Goal: Task Accomplishment & Management: Complete application form

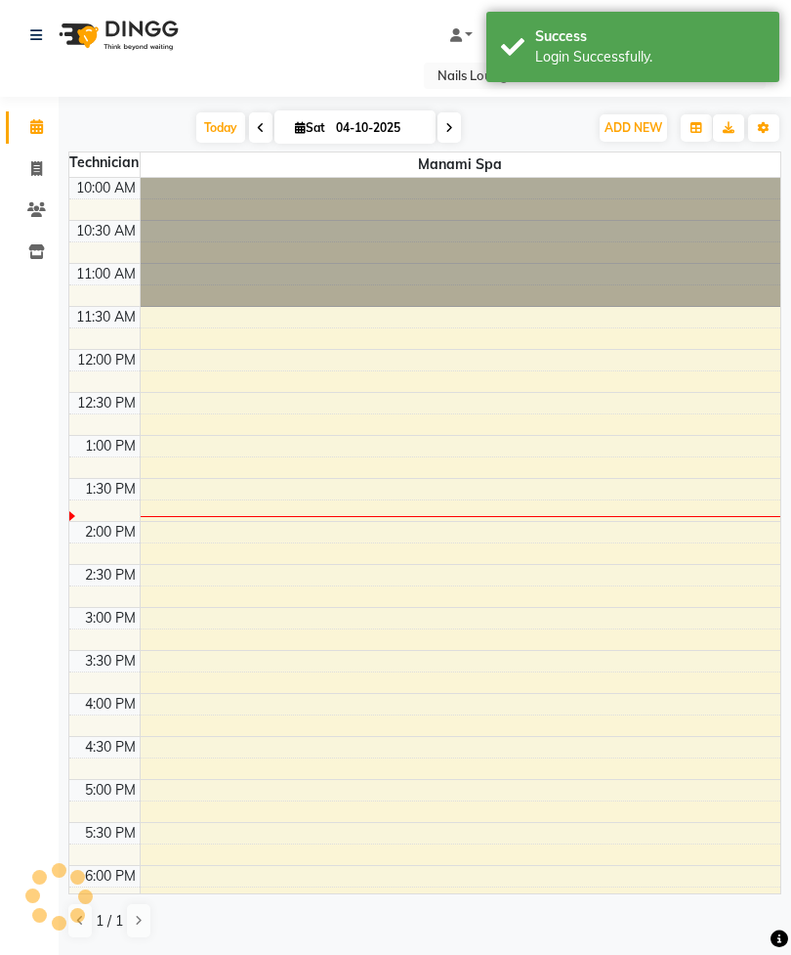
select select "en"
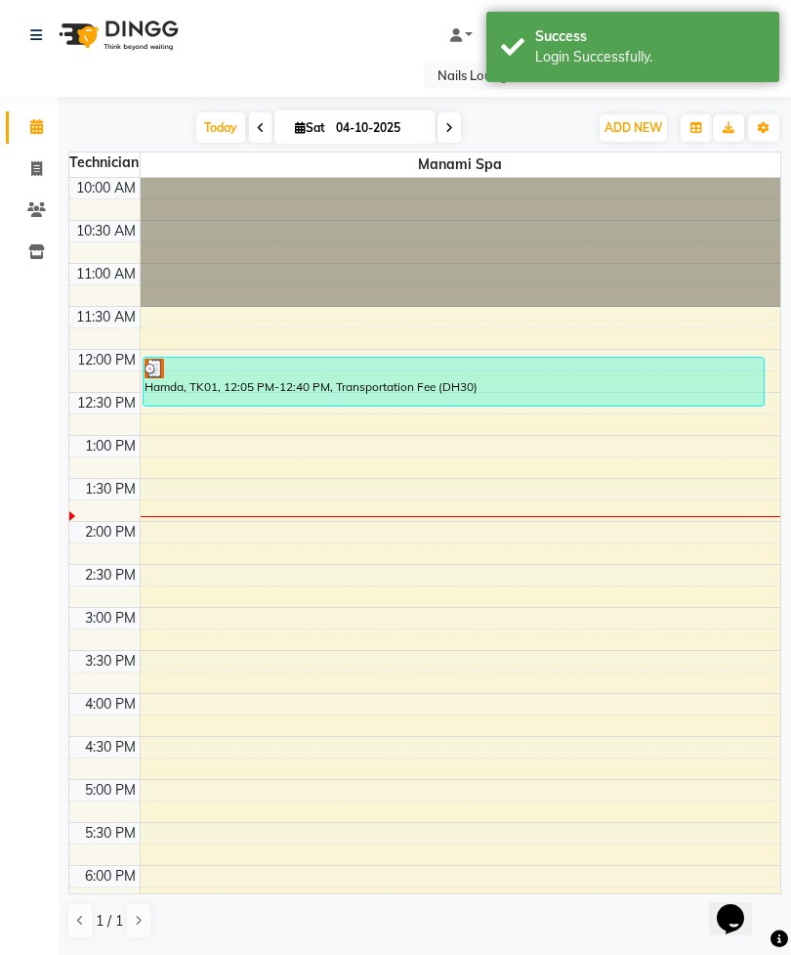
click at [36, 163] on icon at bounding box center [36, 168] width 11 height 15
select select "service"
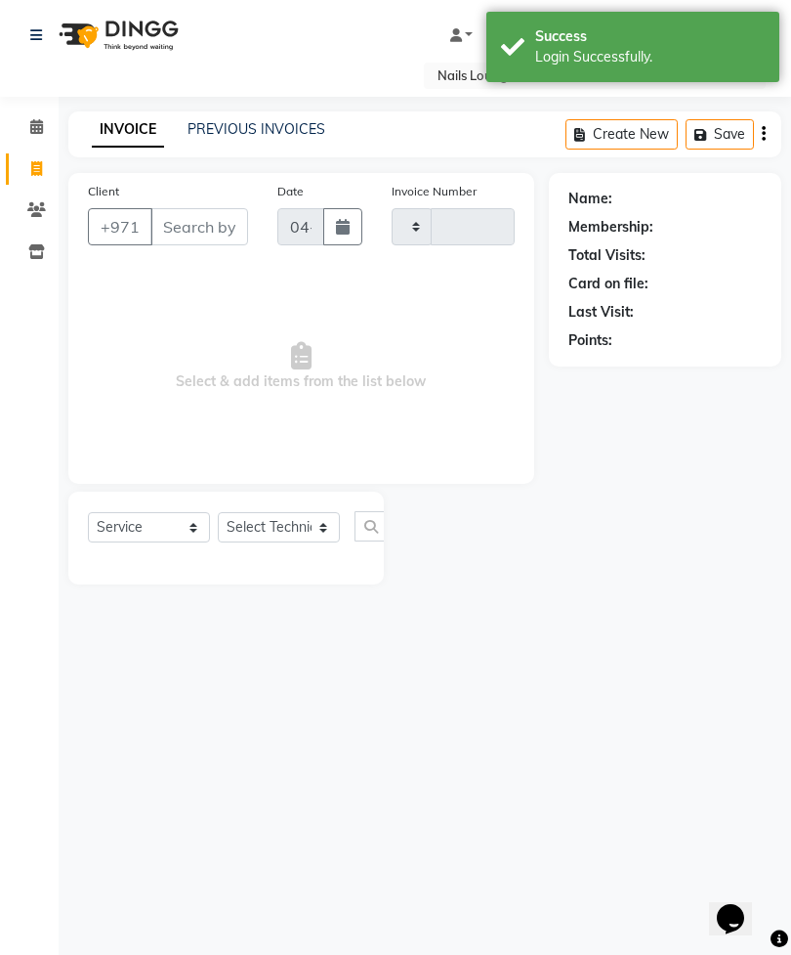
type input "2925"
select select "6884"
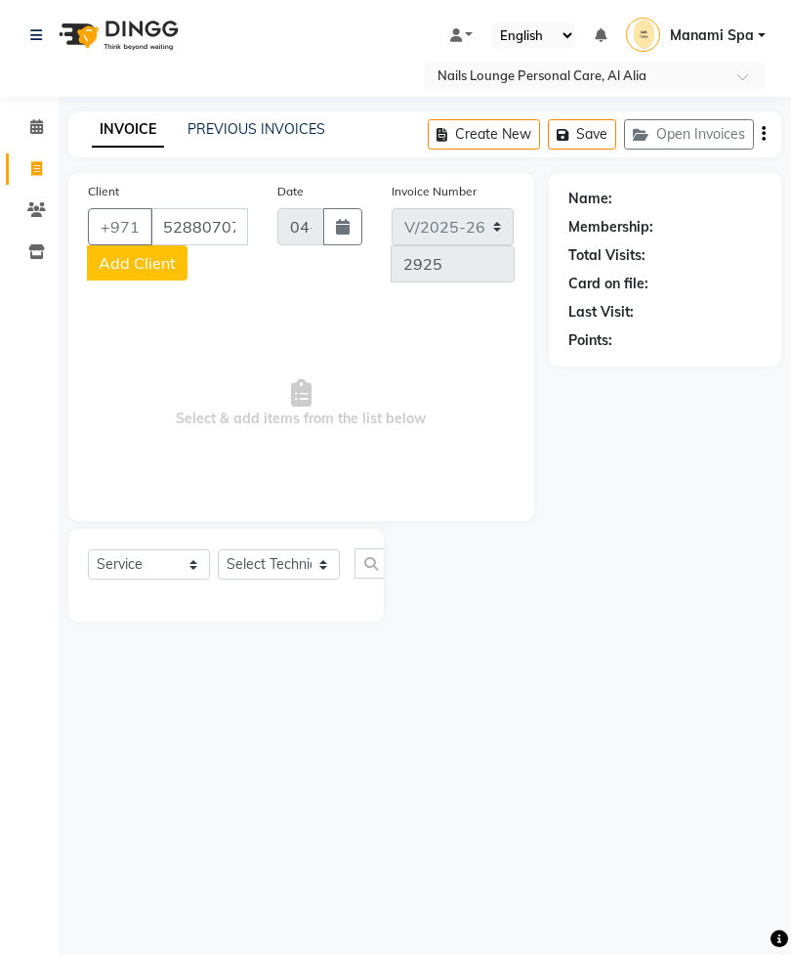
click at [197, 231] on input "52880707" at bounding box center [199, 226] width 98 height 37
click at [194, 234] on input "52880707" at bounding box center [199, 226] width 98 height 37
type input "5"
type input "528800707"
click at [158, 268] on span "Add Client" at bounding box center [137, 263] width 77 height 20
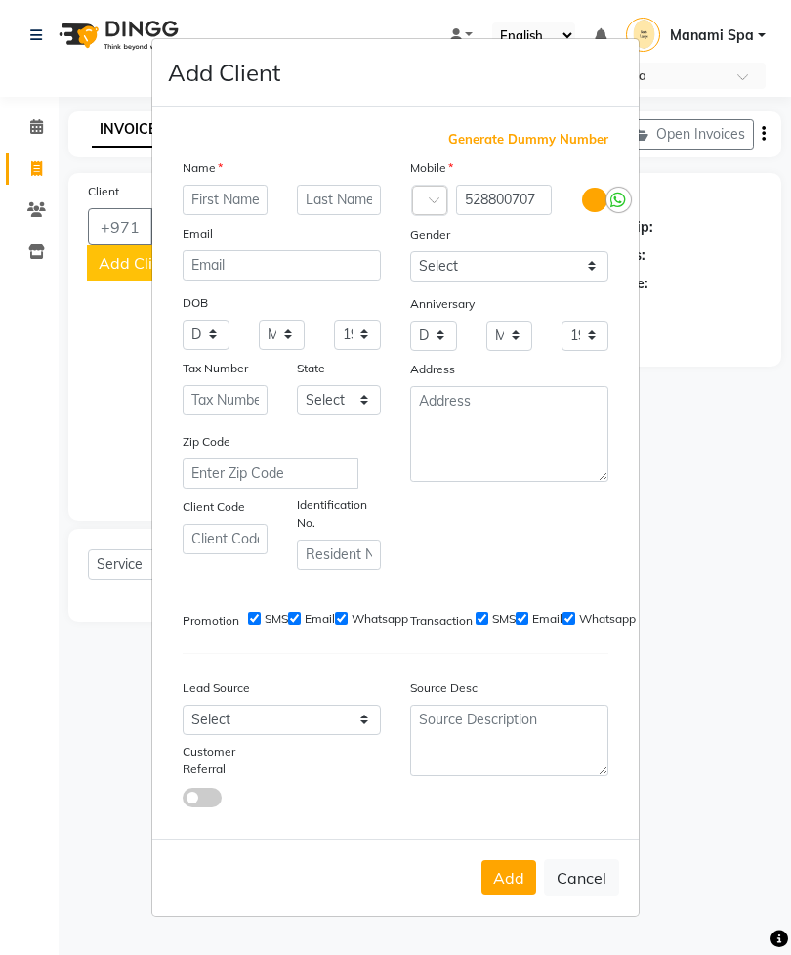
click at [745, 445] on ngb-modal-window "Add Client Generate Dummy Number Name Email DOB Day 01 02 03 04 05 06 07 08 09 …" at bounding box center [395, 477] width 791 height 955
click at [734, 645] on ngb-modal-window "Add Client Generate Dummy Number Name Email DOB Day 01 02 03 04 05 06 07 08 09 …" at bounding box center [395, 477] width 791 height 955
click at [579, 896] on button "Cancel" at bounding box center [581, 877] width 75 height 37
select select
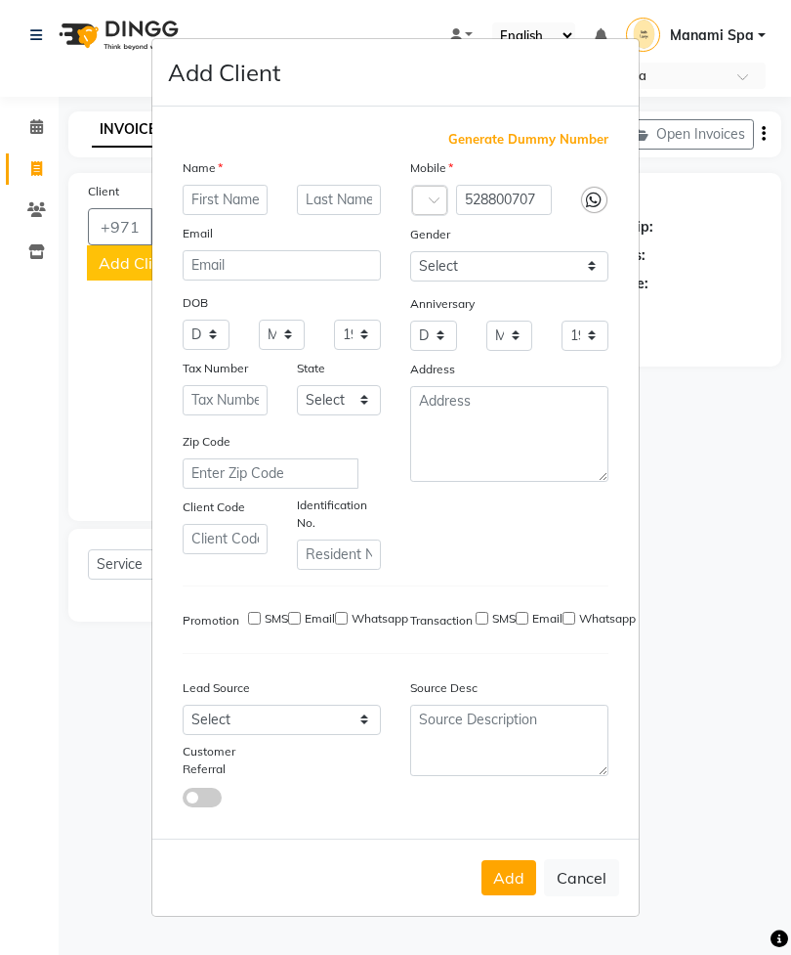
select select
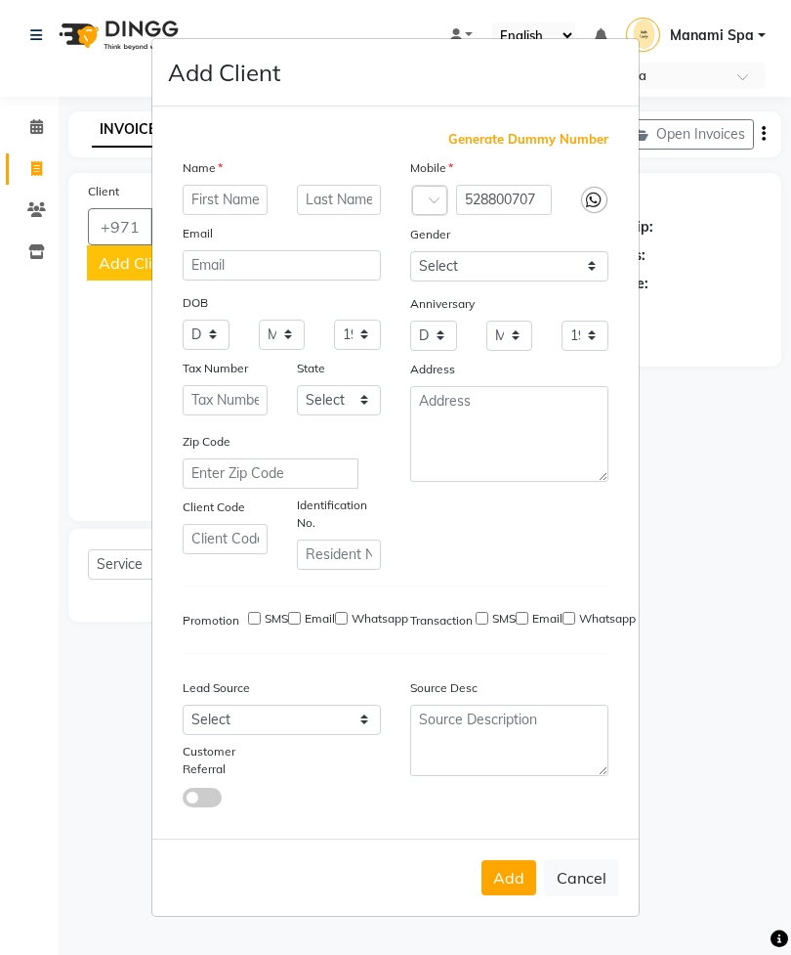
checkbox input "false"
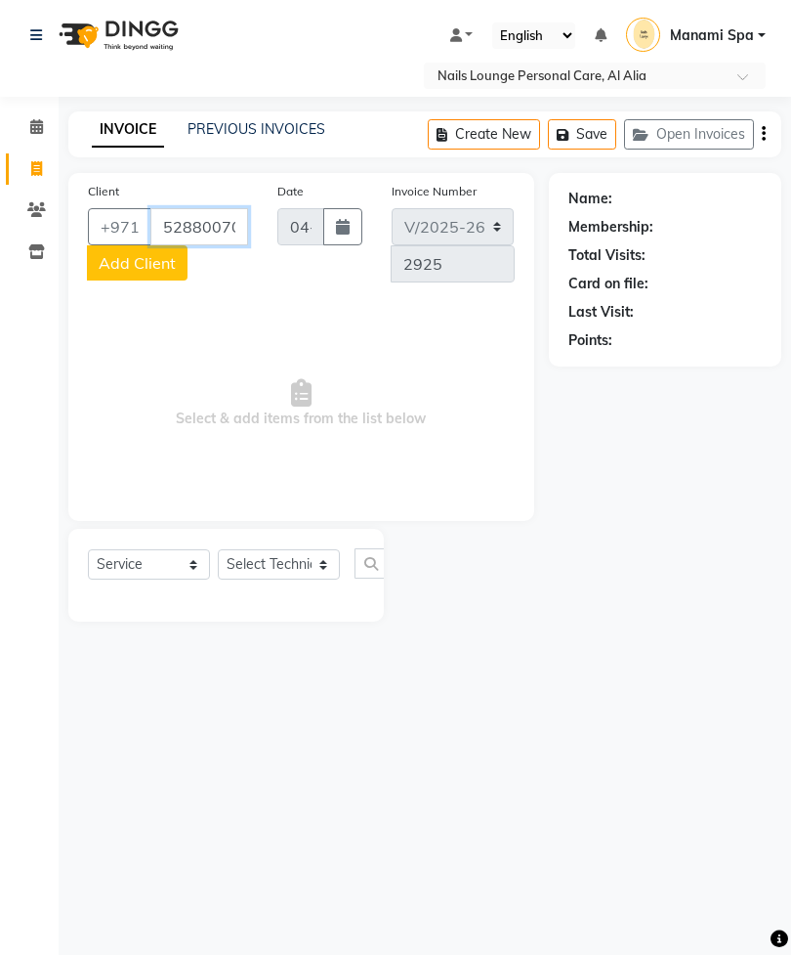
click at [209, 227] on input "528800707" at bounding box center [199, 226] width 98 height 37
type input "5"
type input "528800707"
click at [165, 272] on span "Add Client" at bounding box center [137, 263] width 77 height 20
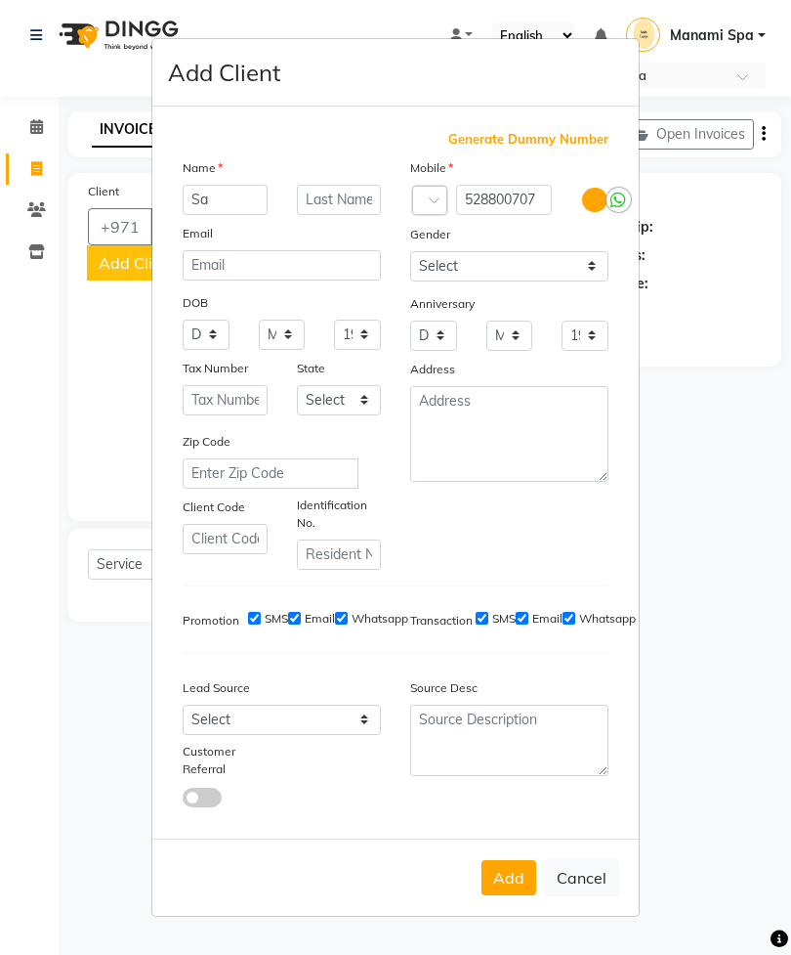
type input "S"
type input "Fatima"
click at [662, 458] on ngb-modal-window "Add Client Generate Dummy Number Name Fatima Email DOB Day 01 02 03 04 05 06 07…" at bounding box center [395, 477] width 791 height 955
click at [518, 895] on button "Add" at bounding box center [509, 877] width 55 height 35
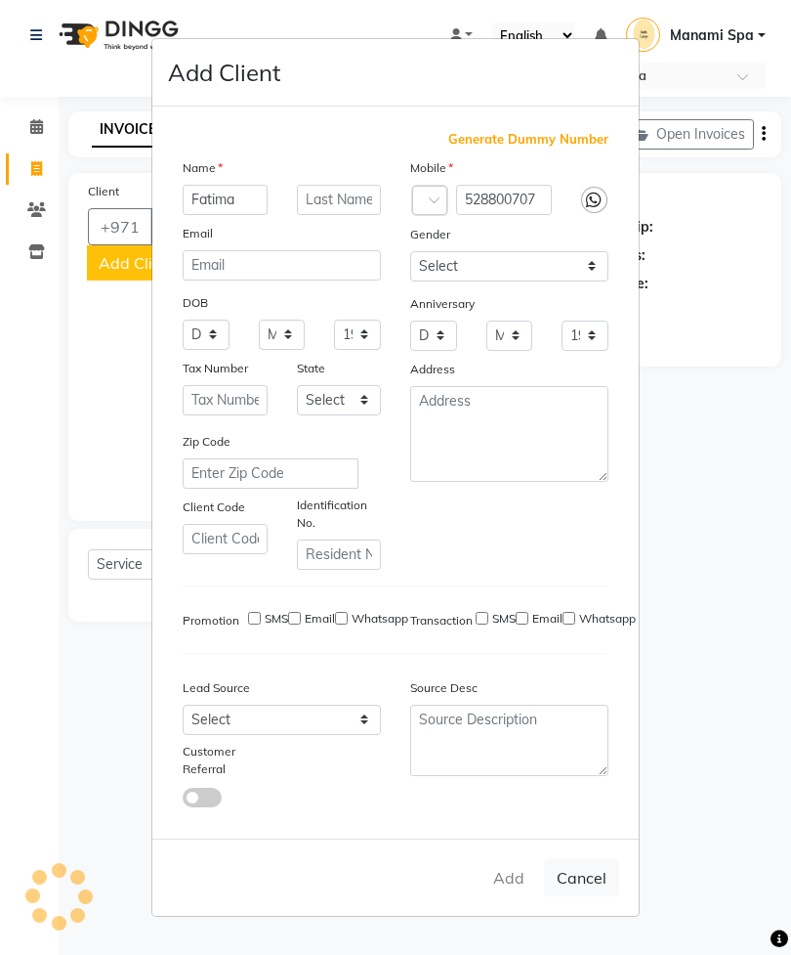
type input "52*****07"
select select
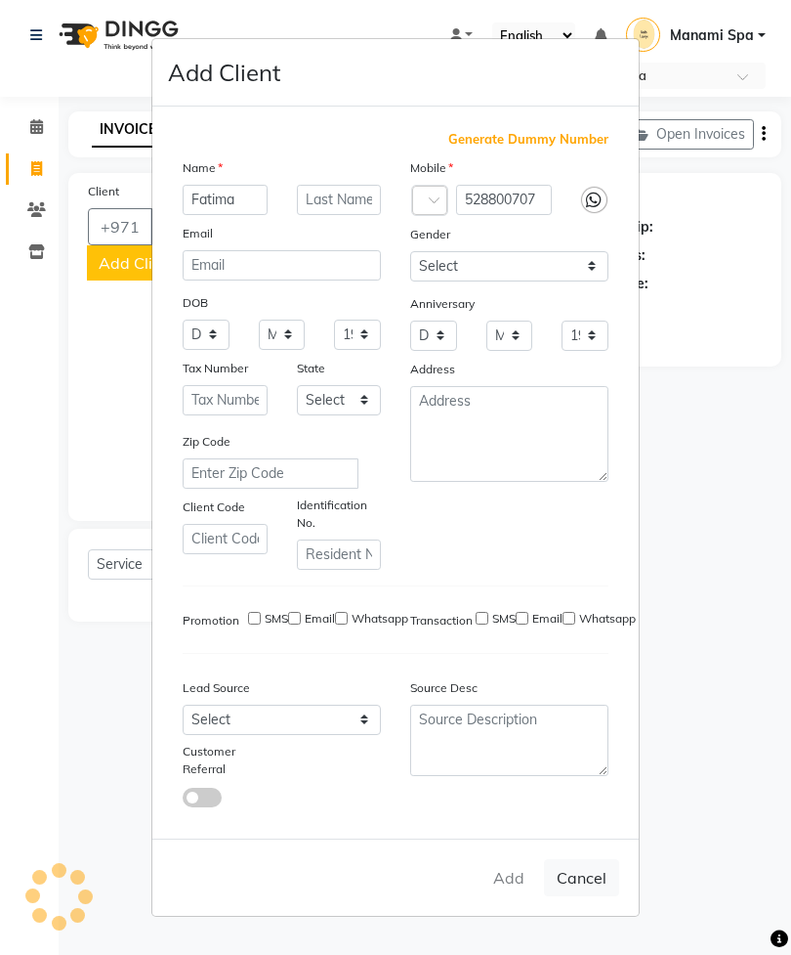
select select
checkbox input "false"
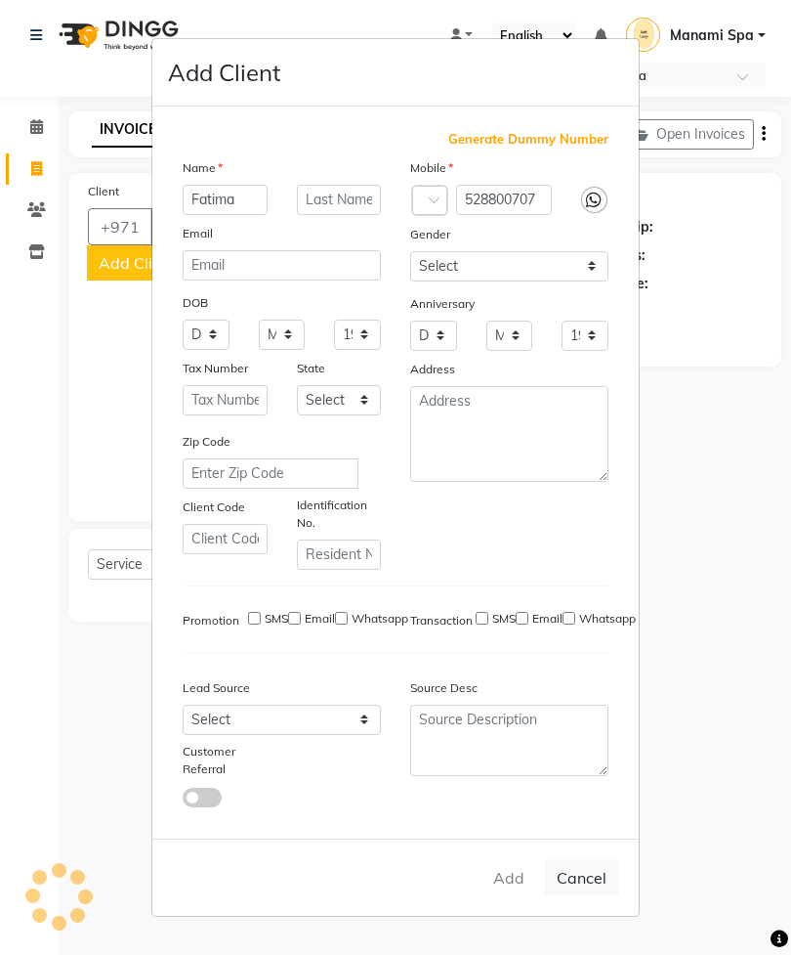
checkbox input "false"
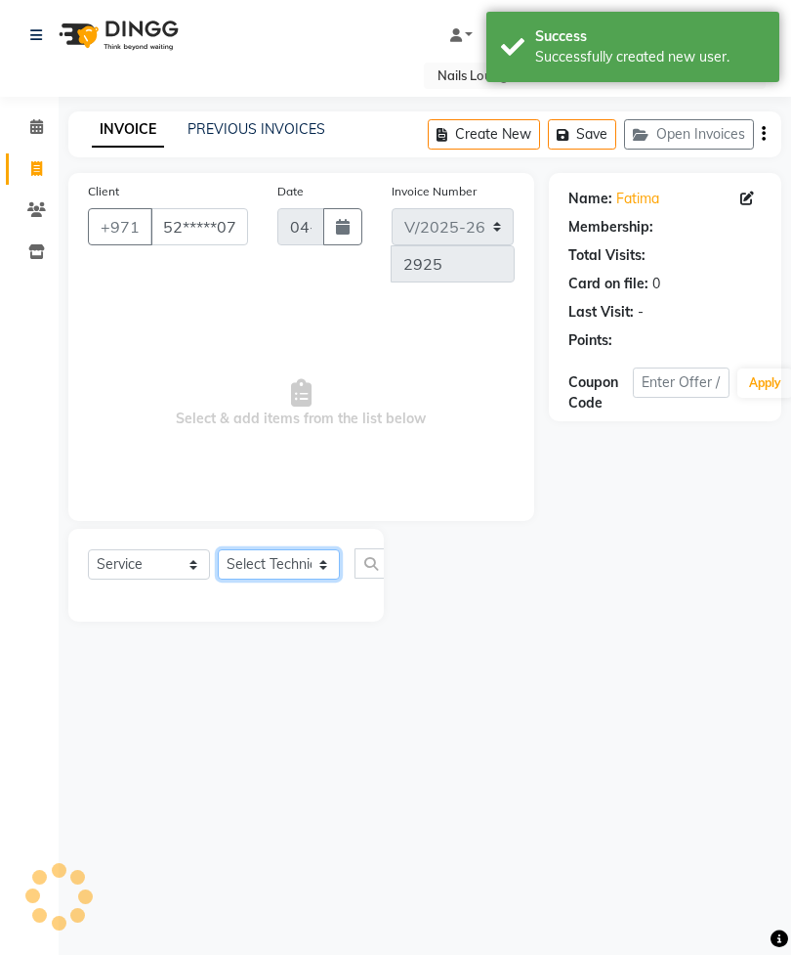
click at [279, 574] on select "Select Technician [PERSON_NAME] [PERSON_NAME] [PERSON_NAME] [PERSON_NAME] Manam…" at bounding box center [279, 564] width 122 height 30
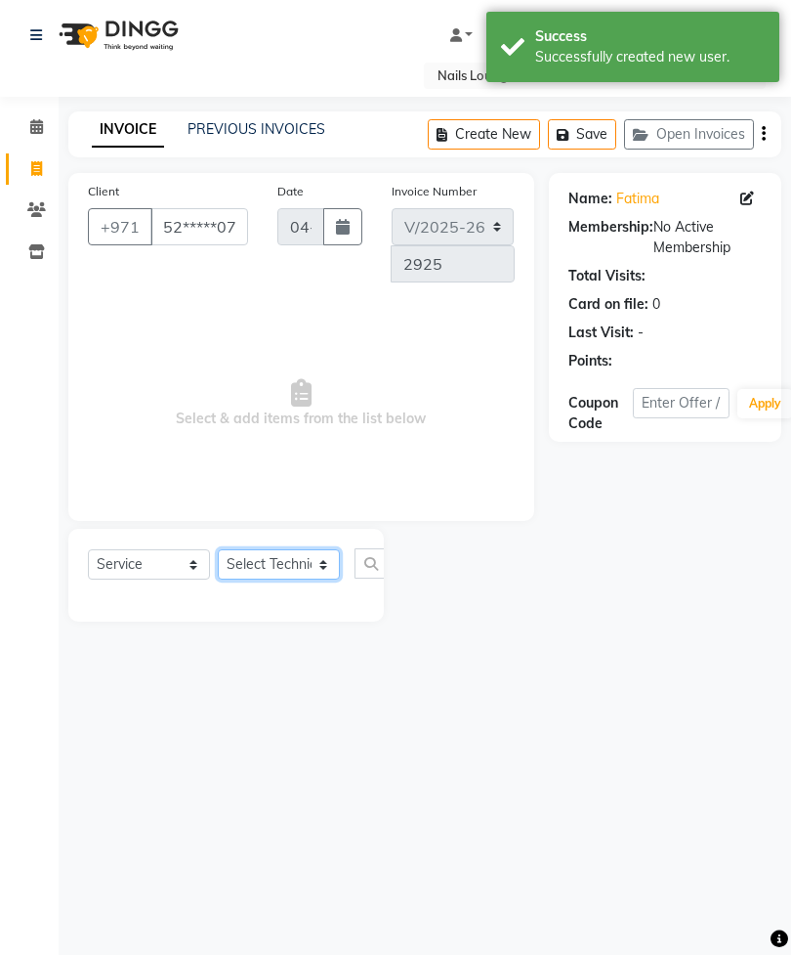
select select "53952"
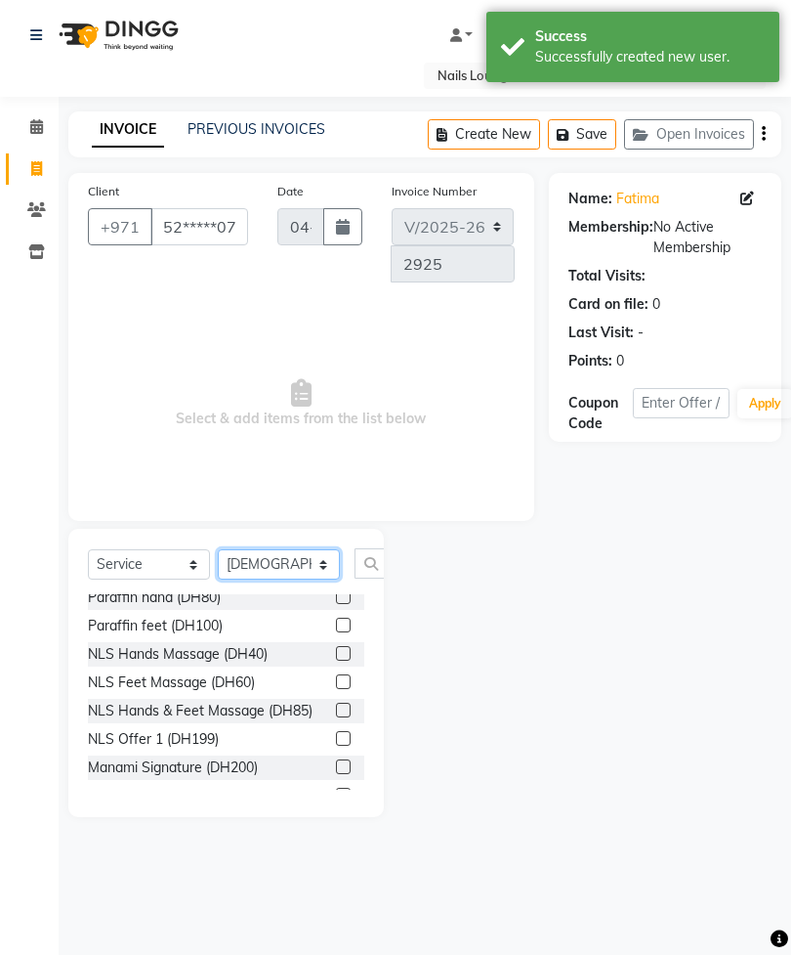
scroll to position [388, 0]
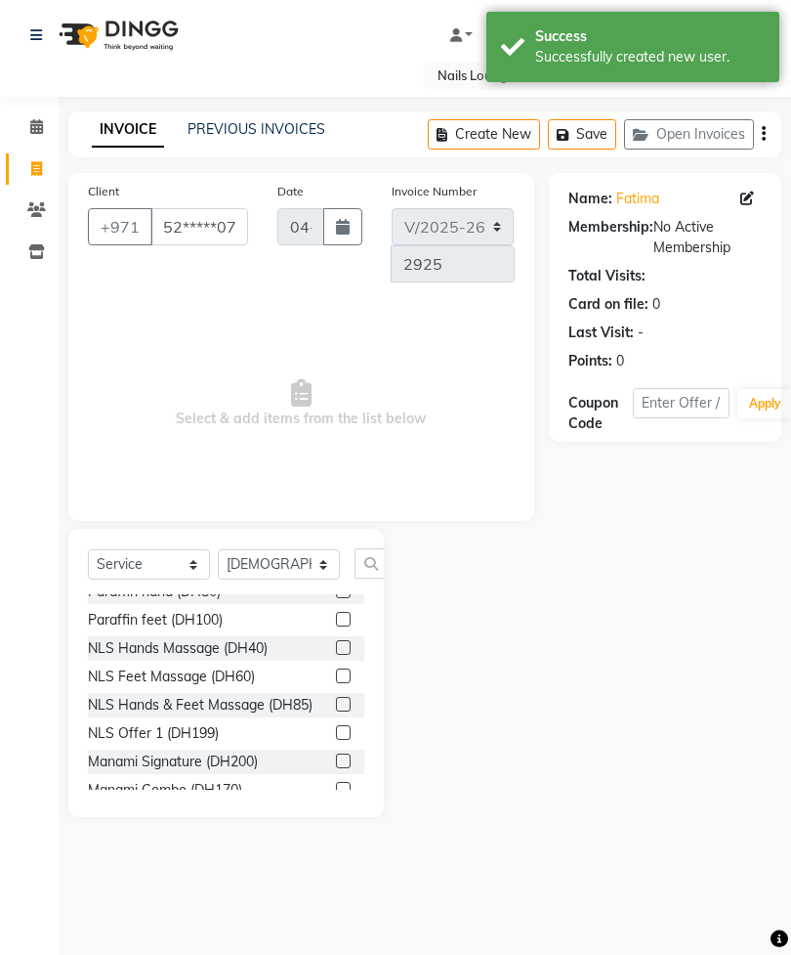
click at [344, 753] on label at bounding box center [343, 760] width 15 height 15
click at [344, 755] on input "checkbox" at bounding box center [342, 761] width 13 height 13
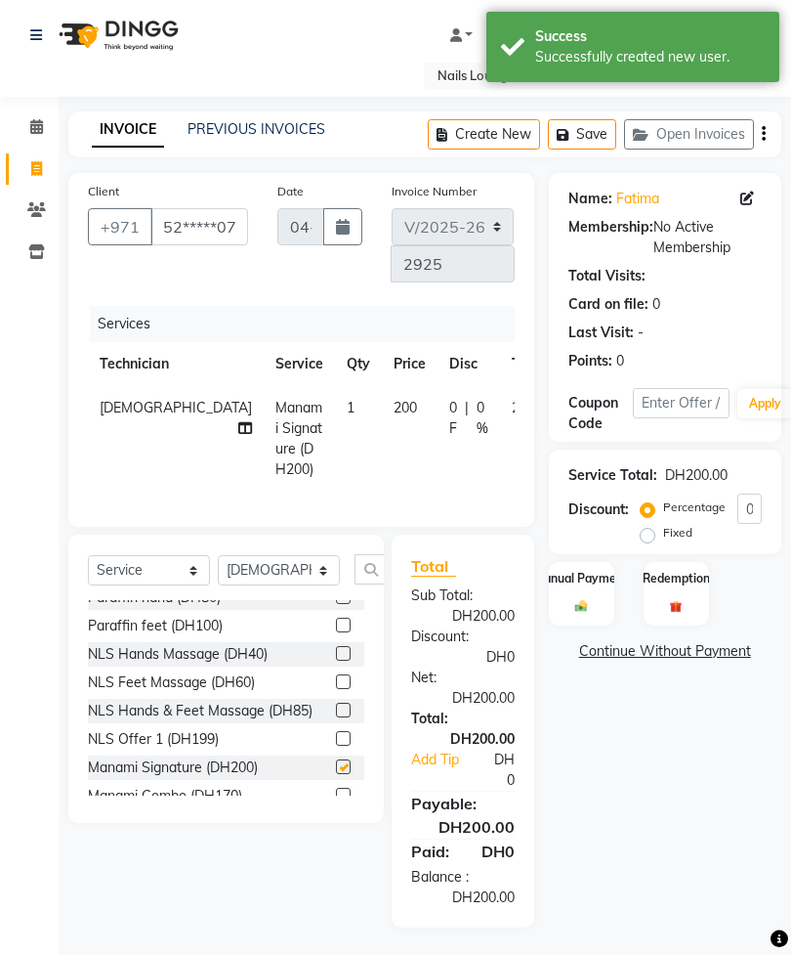
checkbox input "false"
click at [238, 421] on icon at bounding box center [245, 428] width 14 height 14
select select "53952"
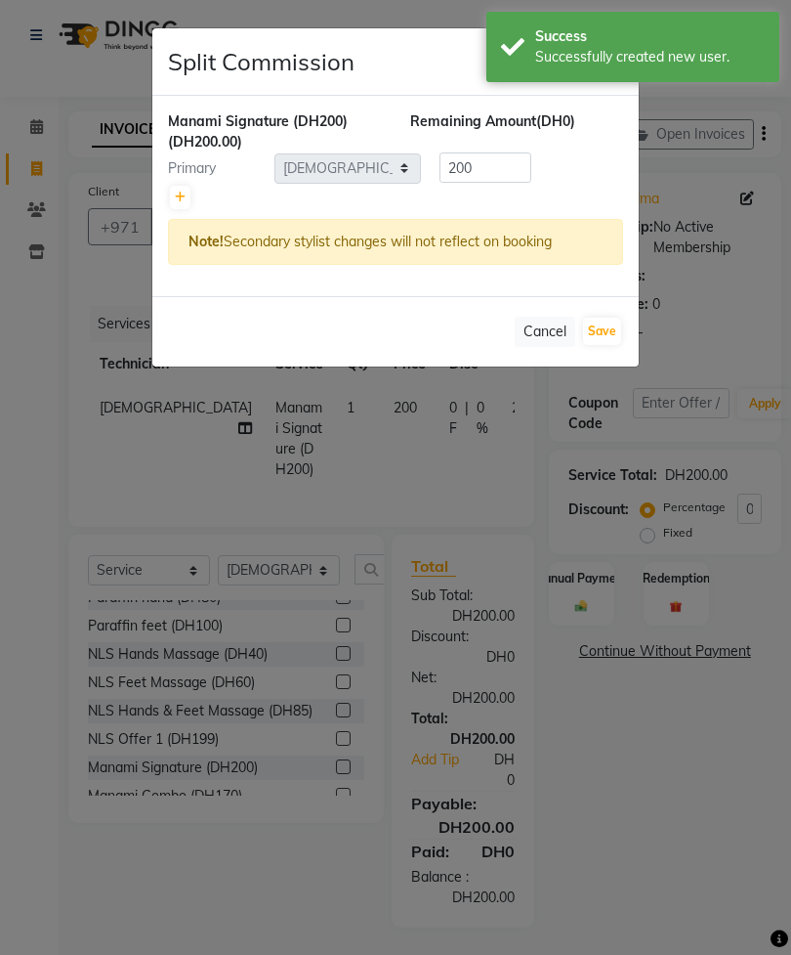
click at [172, 207] on link at bounding box center [180, 197] width 21 height 23
type input "100"
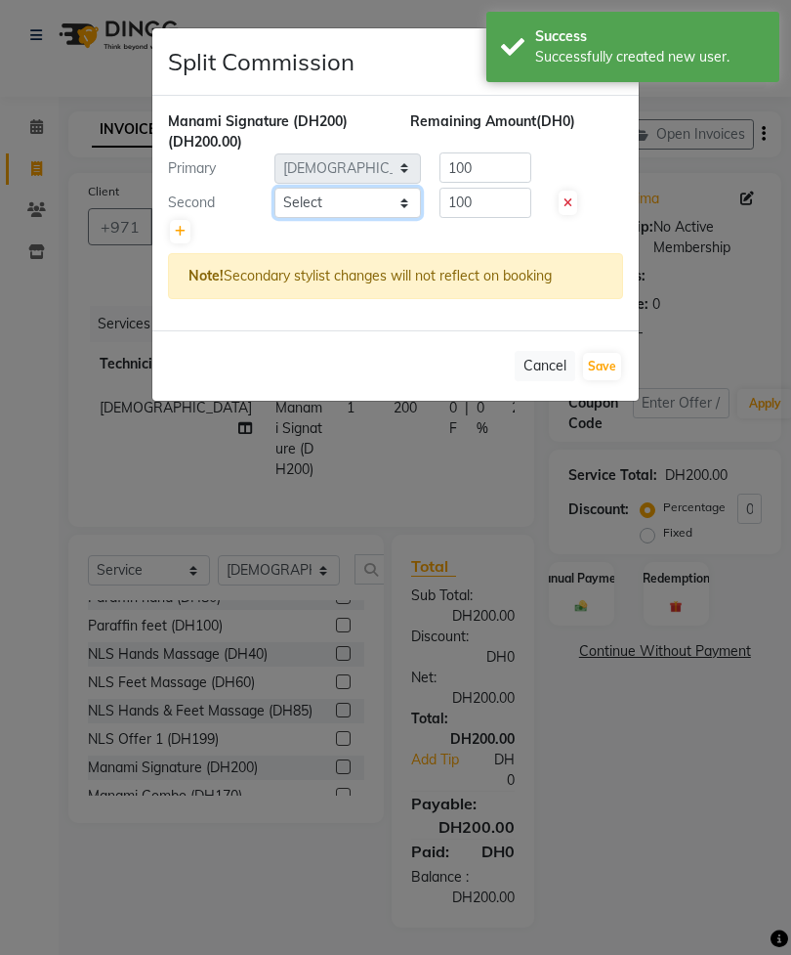
click at [356, 202] on select "Select [PERSON_NAME] [PERSON_NAME] [PERSON_NAME] [PERSON_NAME] Spa Manami Spa 2…" at bounding box center [348, 203] width 147 height 30
select select "90054"
click at [612, 368] on button "Save" at bounding box center [602, 366] width 38 height 27
select select "Select"
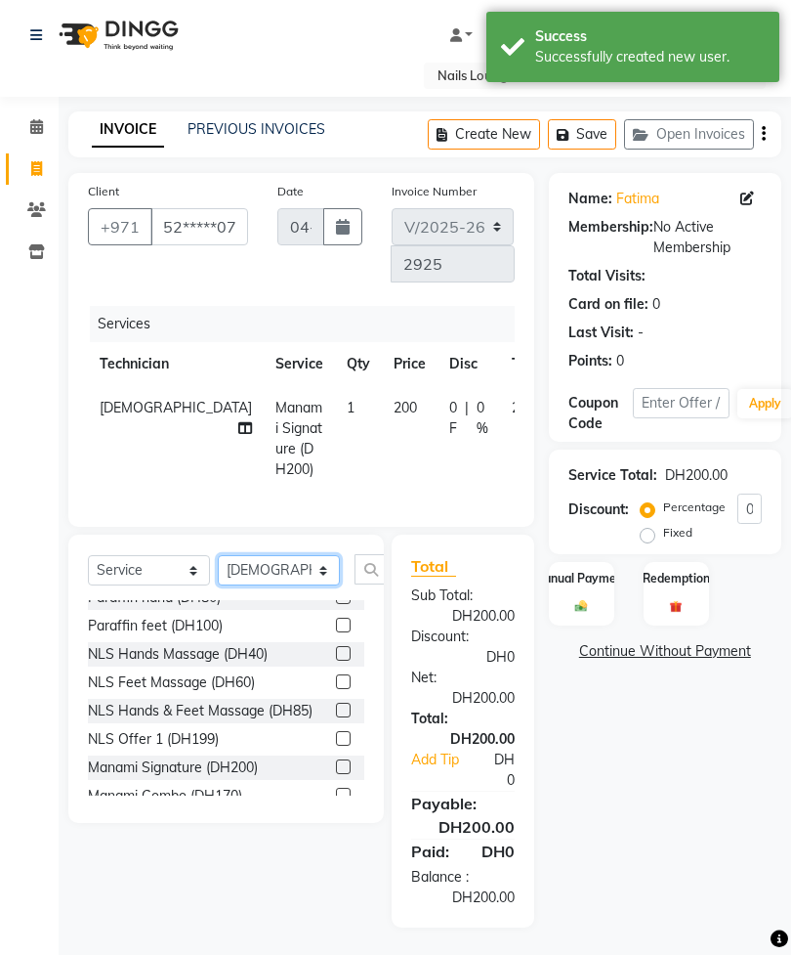
click at [291, 585] on select "Select Technician [PERSON_NAME] [PERSON_NAME] [PERSON_NAME] [PERSON_NAME] Manam…" at bounding box center [279, 570] width 122 height 30
select select "54334"
click at [370, 584] on input "text" at bounding box center [378, 569] width 47 height 30
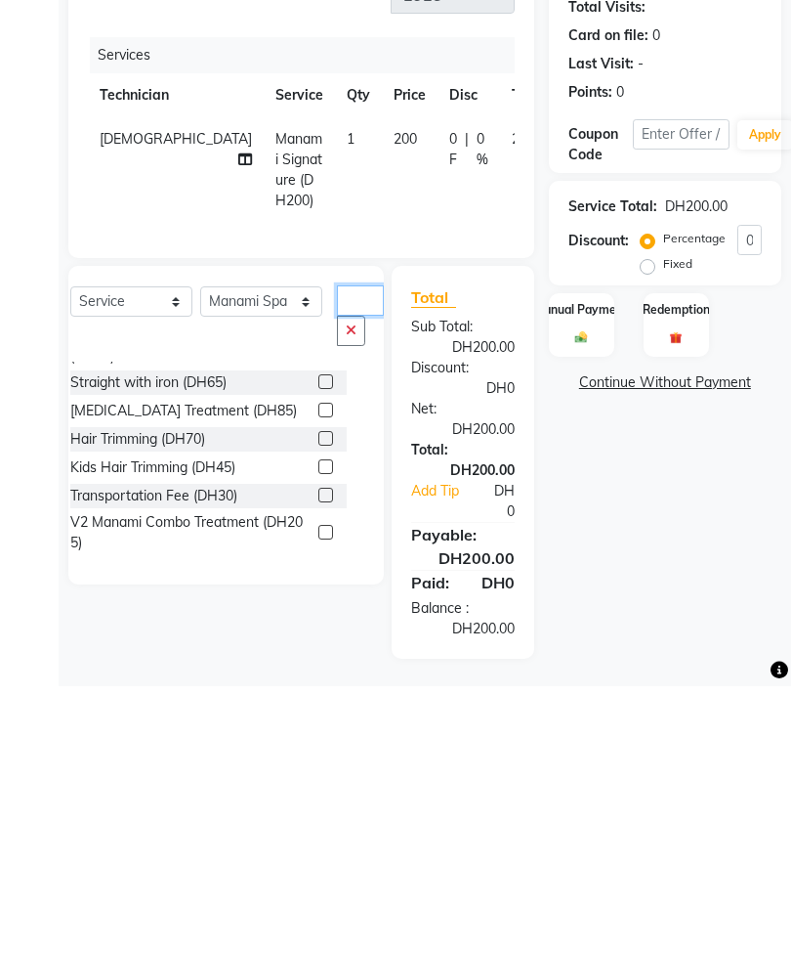
scroll to position [105, 0]
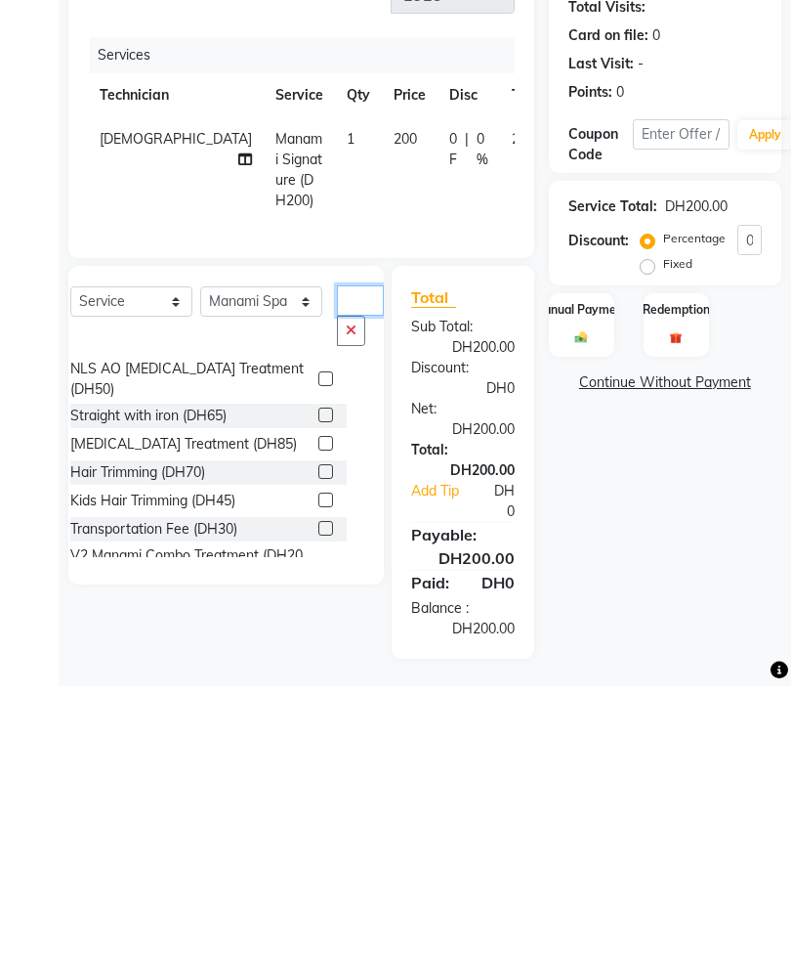
type input "Tr"
click at [319, 789] on label at bounding box center [326, 796] width 15 height 15
click at [319, 791] on input "checkbox" at bounding box center [325, 797] width 13 height 13
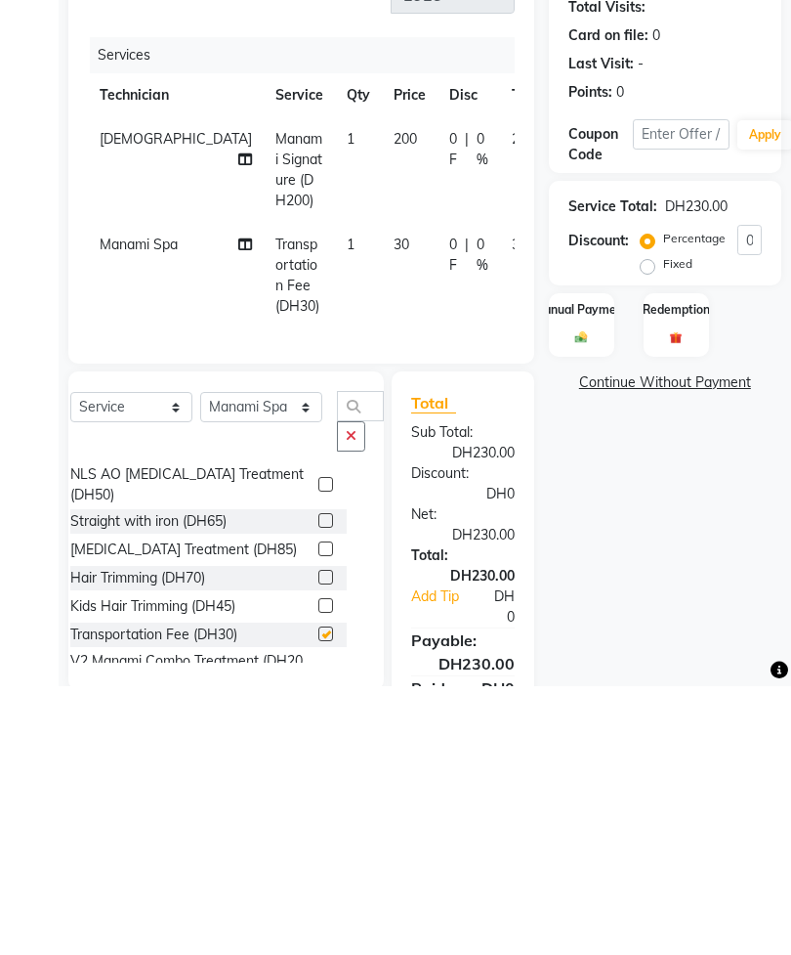
scroll to position [22, 0]
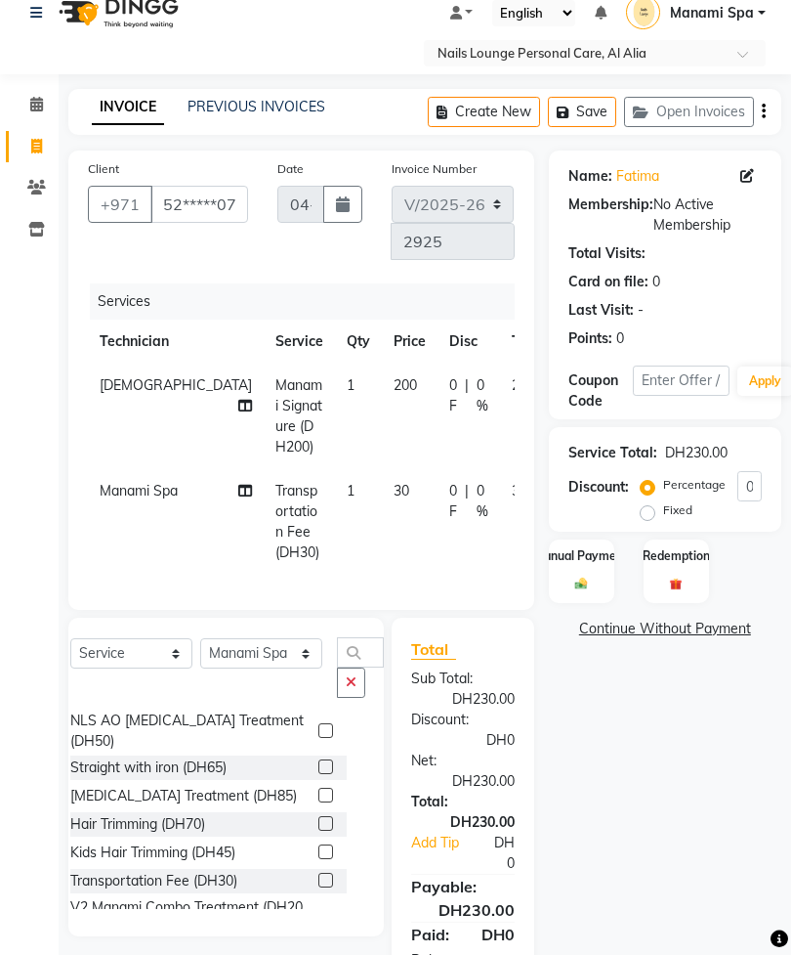
checkbox input "false"
click at [588, 576] on img at bounding box center [582, 583] width 20 height 14
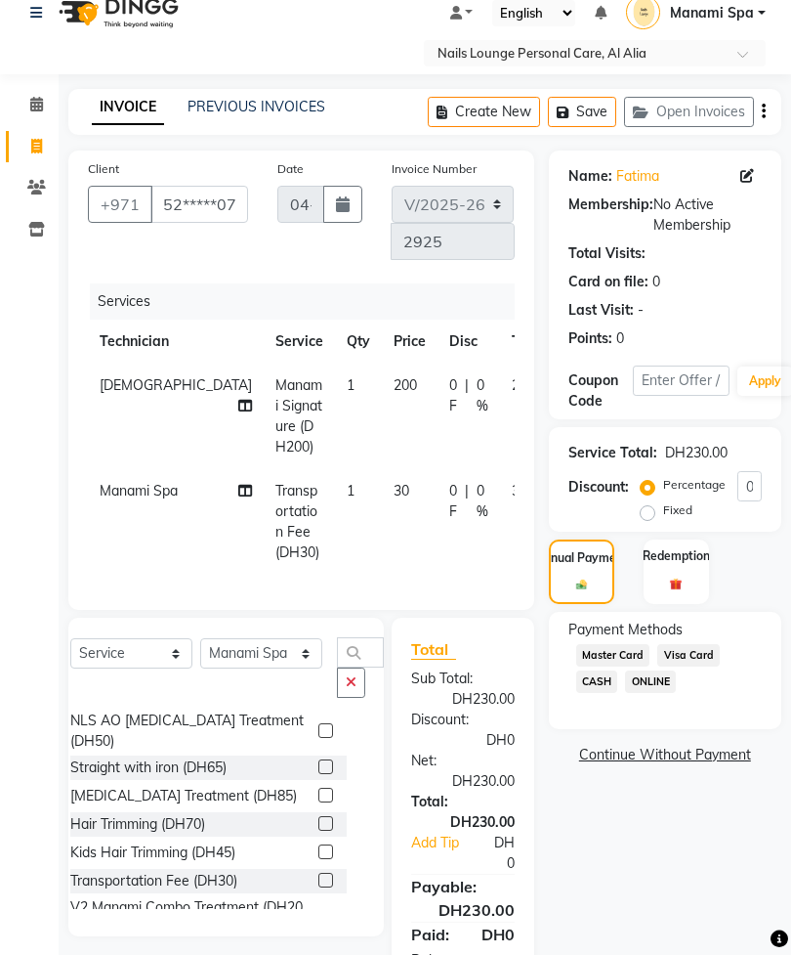
click at [709, 666] on span "Visa Card" at bounding box center [689, 655] width 63 height 22
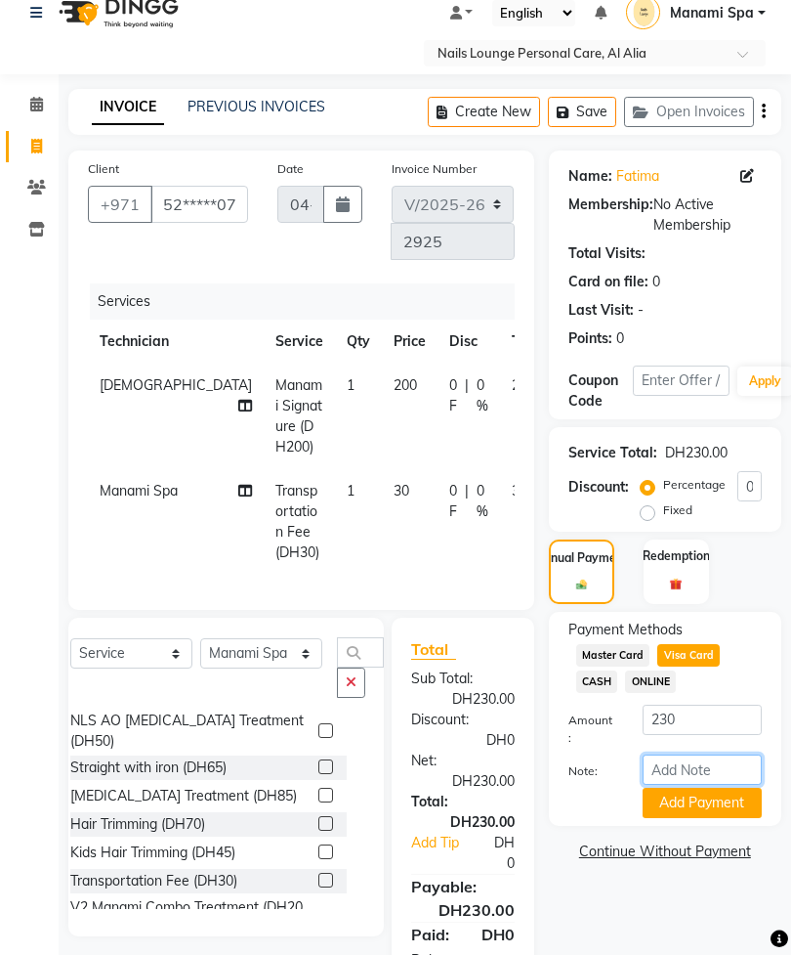
click at [698, 785] on input "Note:" at bounding box center [702, 769] width 119 height 30
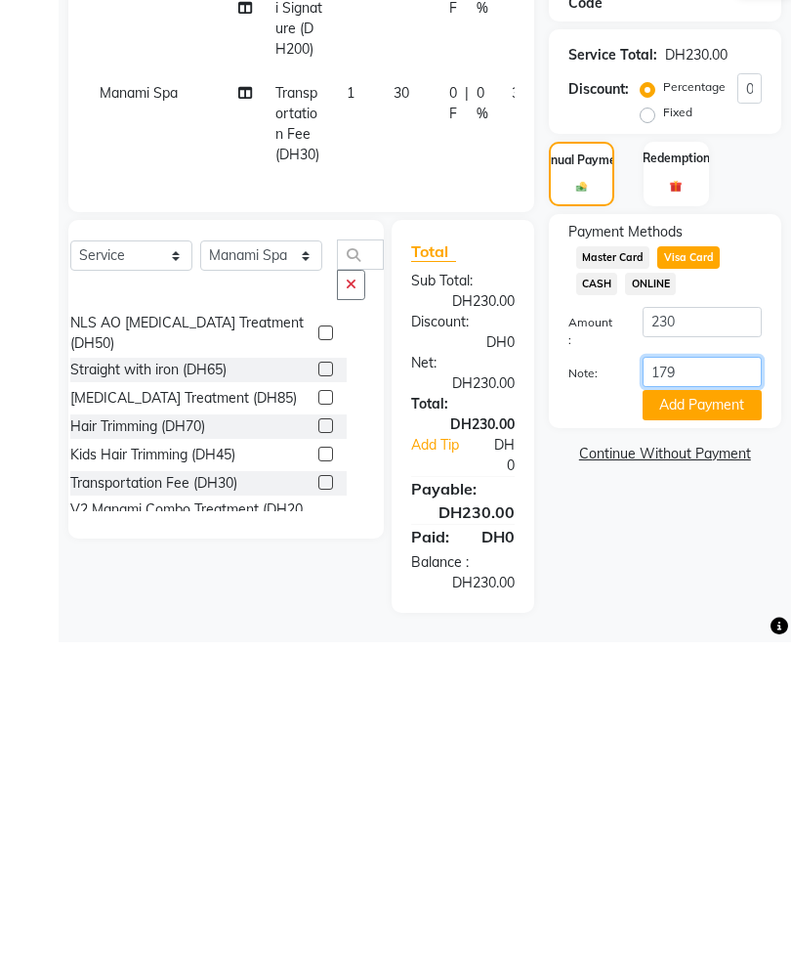
type input "1795"
click at [730, 702] on button "Add Payment" at bounding box center [702, 717] width 119 height 30
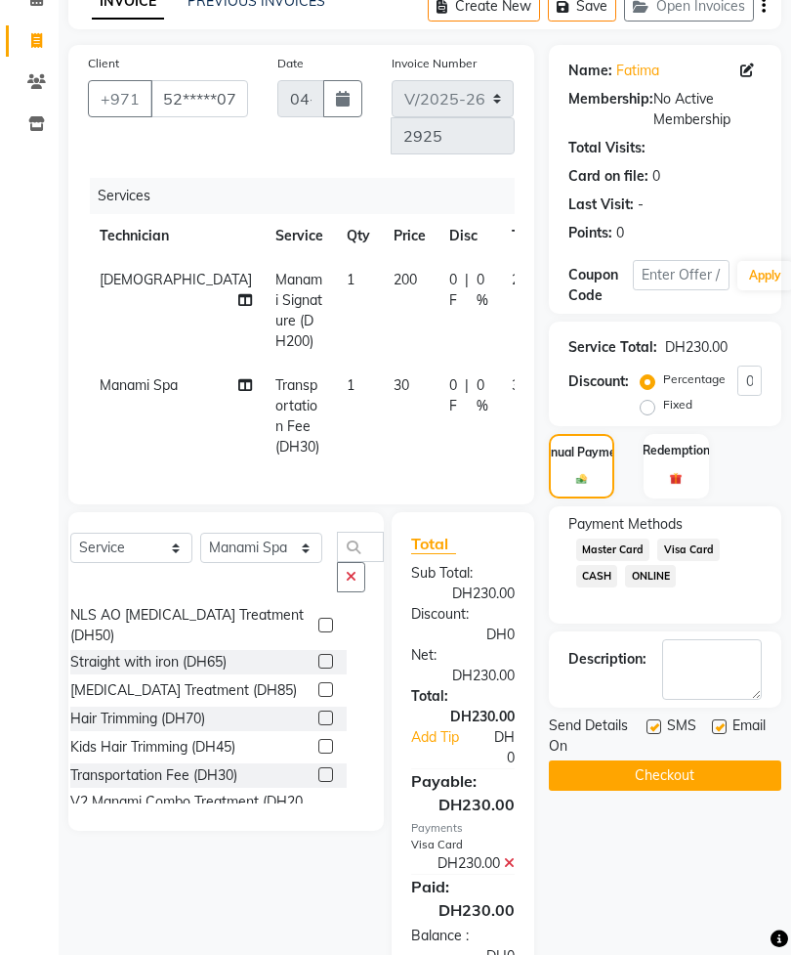
click at [704, 790] on button "Checkout" at bounding box center [665, 775] width 233 height 30
